Goal: Communication & Community: Participate in discussion

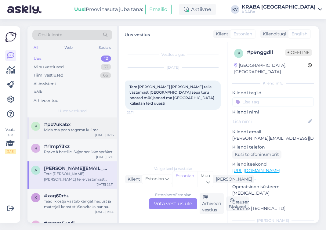
click at [79, 134] on div "p #pb7ukabx Mida ma pean tegema kui ma [DATE] 14:16" at bounding box center [72, 128] width 90 height 22
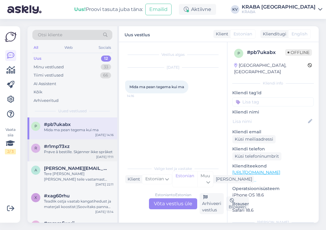
click at [75, 149] on div "#r1mp73xz" at bounding box center [79, 146] width 70 height 5
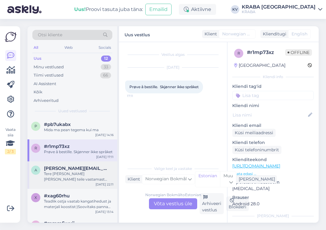
click at [69, 177] on div "Tere [PERSON_NAME] [PERSON_NAME] teile vastamast [GEOGRAPHIC_DATA] sepa turu no…" at bounding box center [79, 176] width 70 height 11
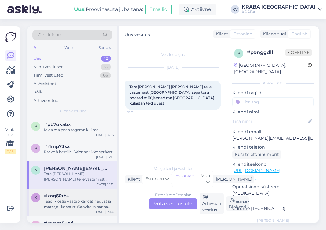
click at [78, 207] on div "Teadlik ostja vaatab kangatihedust ja materjali koostist:)Soovitaks panna täpse…" at bounding box center [79, 204] width 70 height 11
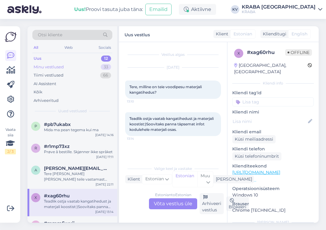
click at [67, 68] on div "Minu vestlused 33" at bounding box center [72, 67] width 80 height 9
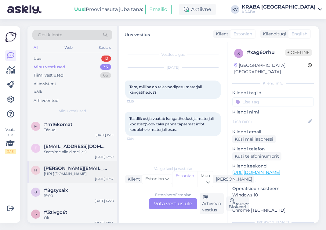
click at [90, 177] on div "[URL][DOMAIN_NAME]" at bounding box center [79, 173] width 70 height 5
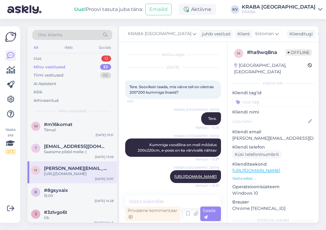
scroll to position [5, 0]
click at [68, 157] on div "t [EMAIL_ADDRESS][DOMAIN_NAME] Saatsime pildid meilie :) [DATE] 13:59" at bounding box center [72, 150] width 90 height 22
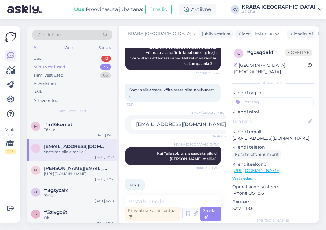
scroll to position [201, 0]
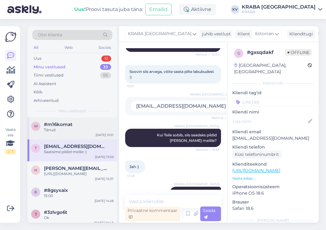
click at [54, 133] on div "m #m16komat Tänud [DATE] 15:51" at bounding box center [72, 128] width 90 height 22
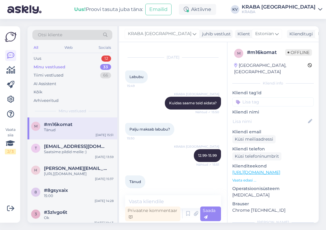
scroll to position [15, 0]
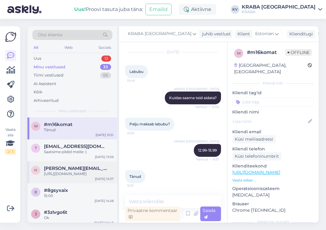
click at [72, 173] on div "[URL][DOMAIN_NAME]" at bounding box center [79, 173] width 70 height 5
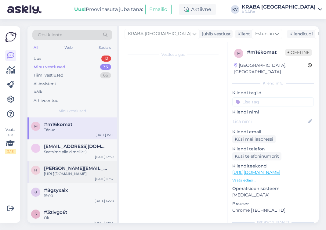
scroll to position [5, 0]
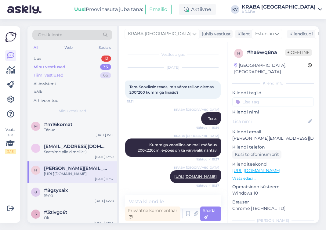
click at [59, 77] on div "Tiimi vestlused 66" at bounding box center [72, 75] width 80 height 9
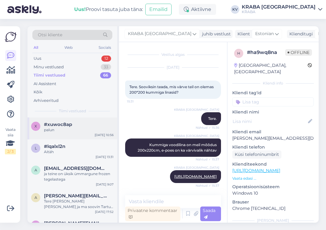
click at [70, 135] on div "x #xuwoc8ap palun [DATE] 10:56" at bounding box center [72, 128] width 90 height 22
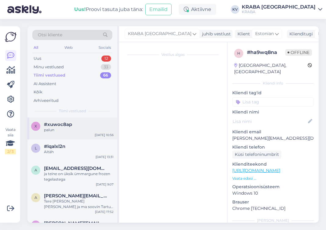
scroll to position [0, 0]
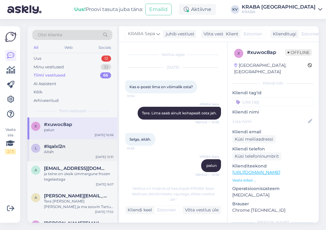
click at [46, 158] on div "l #lqalxl2n Aitäh [DATE] 13:31" at bounding box center [72, 150] width 90 height 22
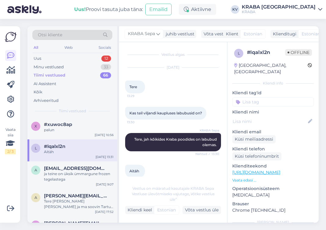
scroll to position [2, 0]
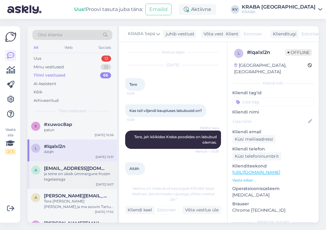
click at [83, 174] on div "ja teine on üksik ümmargune frozen tegelastega" at bounding box center [79, 176] width 70 height 11
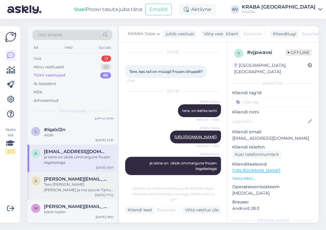
scroll to position [31, 0]
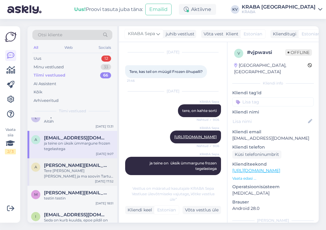
click at [80, 177] on div "Tere [PERSON_NAME] [PERSON_NAME] ja ma soovin Tartu Sepa Turu kraba poodi öelda…" at bounding box center [79, 173] width 70 height 11
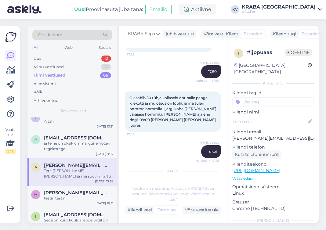
click at [61, 52] on div "All Web Socials" at bounding box center [72, 48] width 80 height 9
click at [60, 56] on div "Uus 12" at bounding box center [72, 58] width 80 height 9
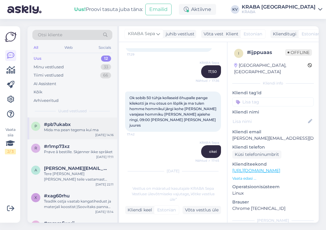
click at [46, 132] on div "Mida ma pean tegema kui ma" at bounding box center [79, 129] width 70 height 5
